Goal: Information Seeking & Learning: Learn about a topic

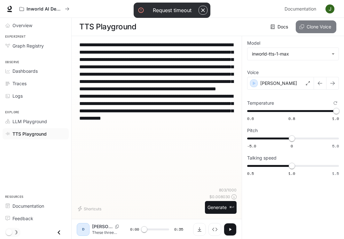
click at [316, 30] on button "Clone Voice" at bounding box center [315, 26] width 41 height 13
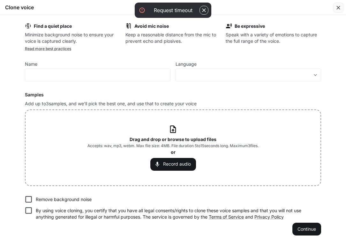
click at [339, 9] on icon "button" at bounding box center [339, 8] width 4 height 4
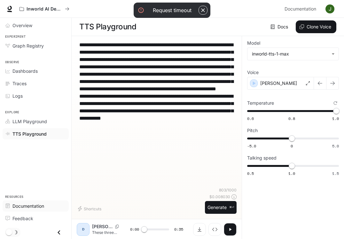
click at [28, 203] on span "Documentation" at bounding box center [28, 206] width 32 height 7
click at [203, 11] on icon "button" at bounding box center [203, 10] width 4 height 4
